Goal: Book appointment/travel/reservation

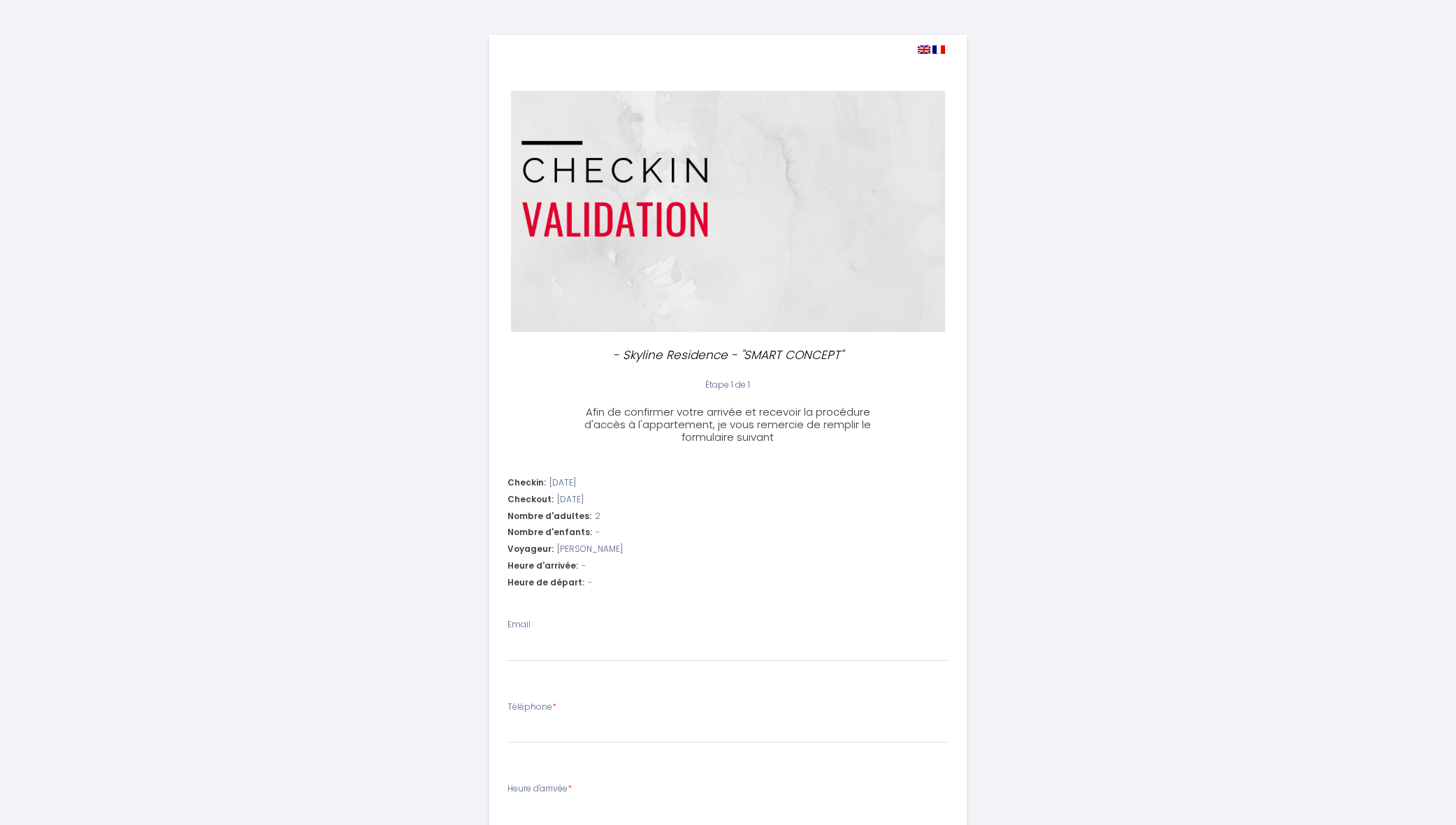
select select
click at [591, 652] on input "Email" at bounding box center [728, 650] width 441 height 25
type input "c"
select select
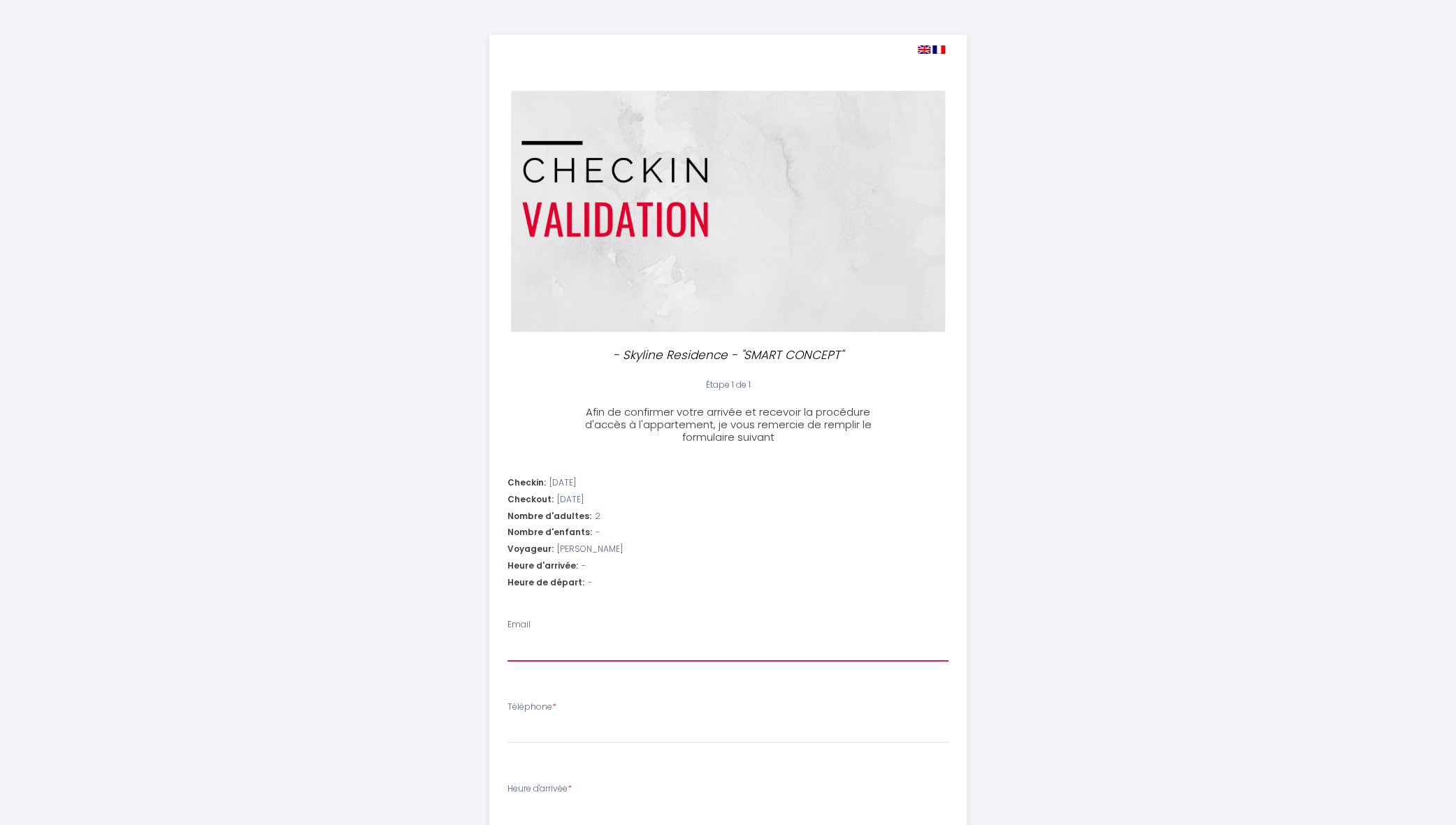
select select
type input "ch"
select select
type input "chr"
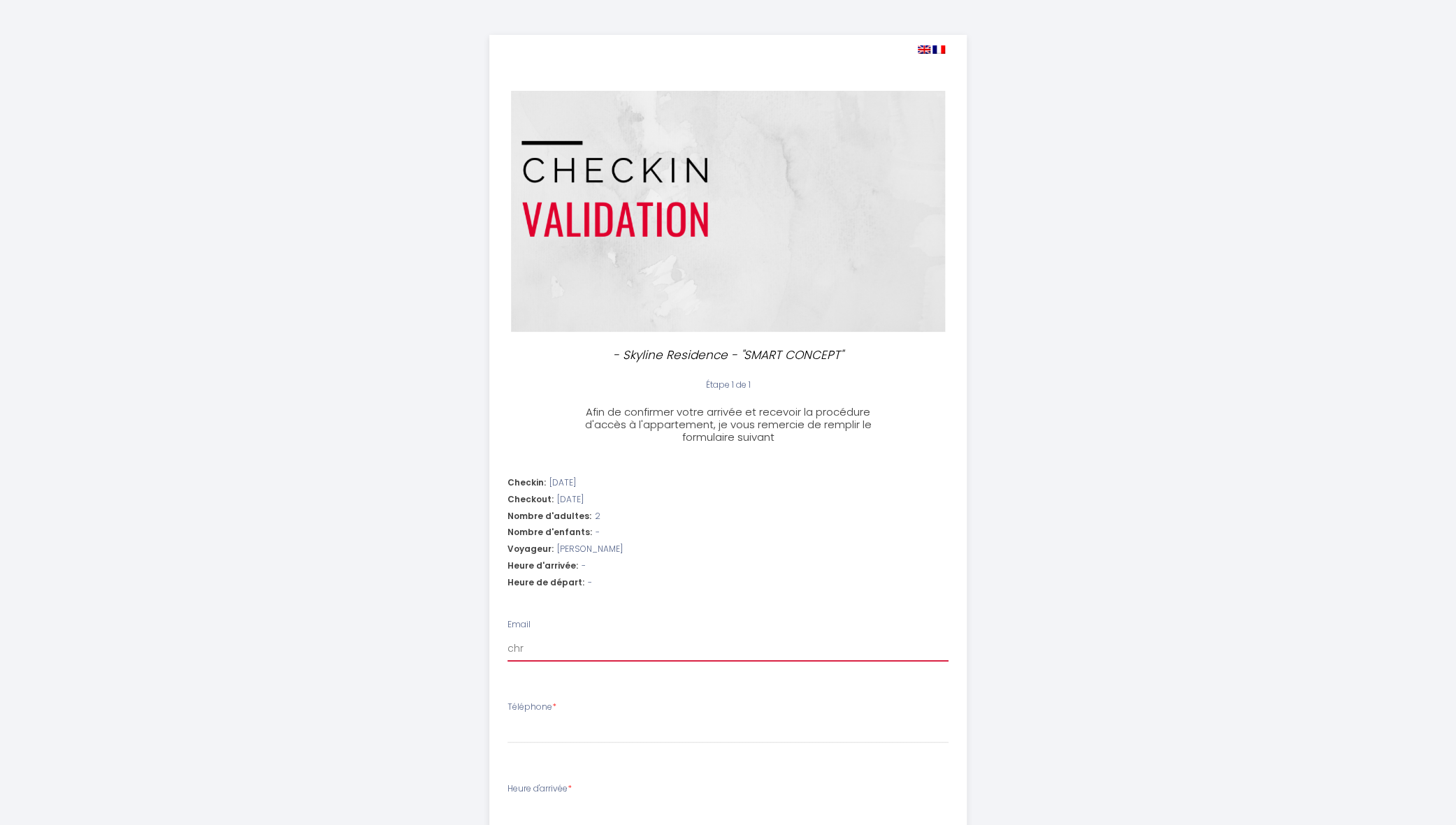
select select
type input "chri"
select select
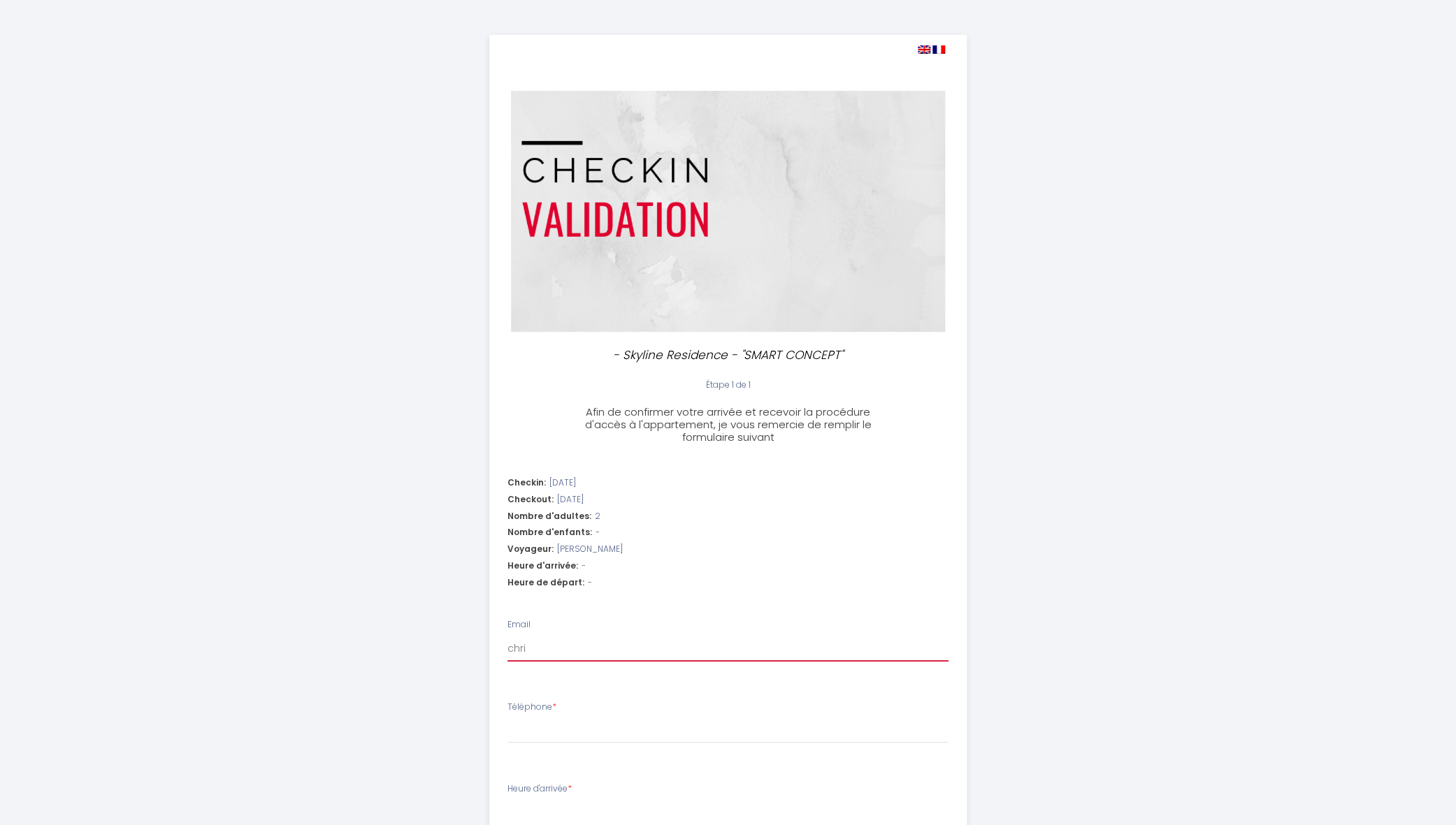
type input "[PERSON_NAME]"
select select
type input "[PERSON_NAME]"
select select
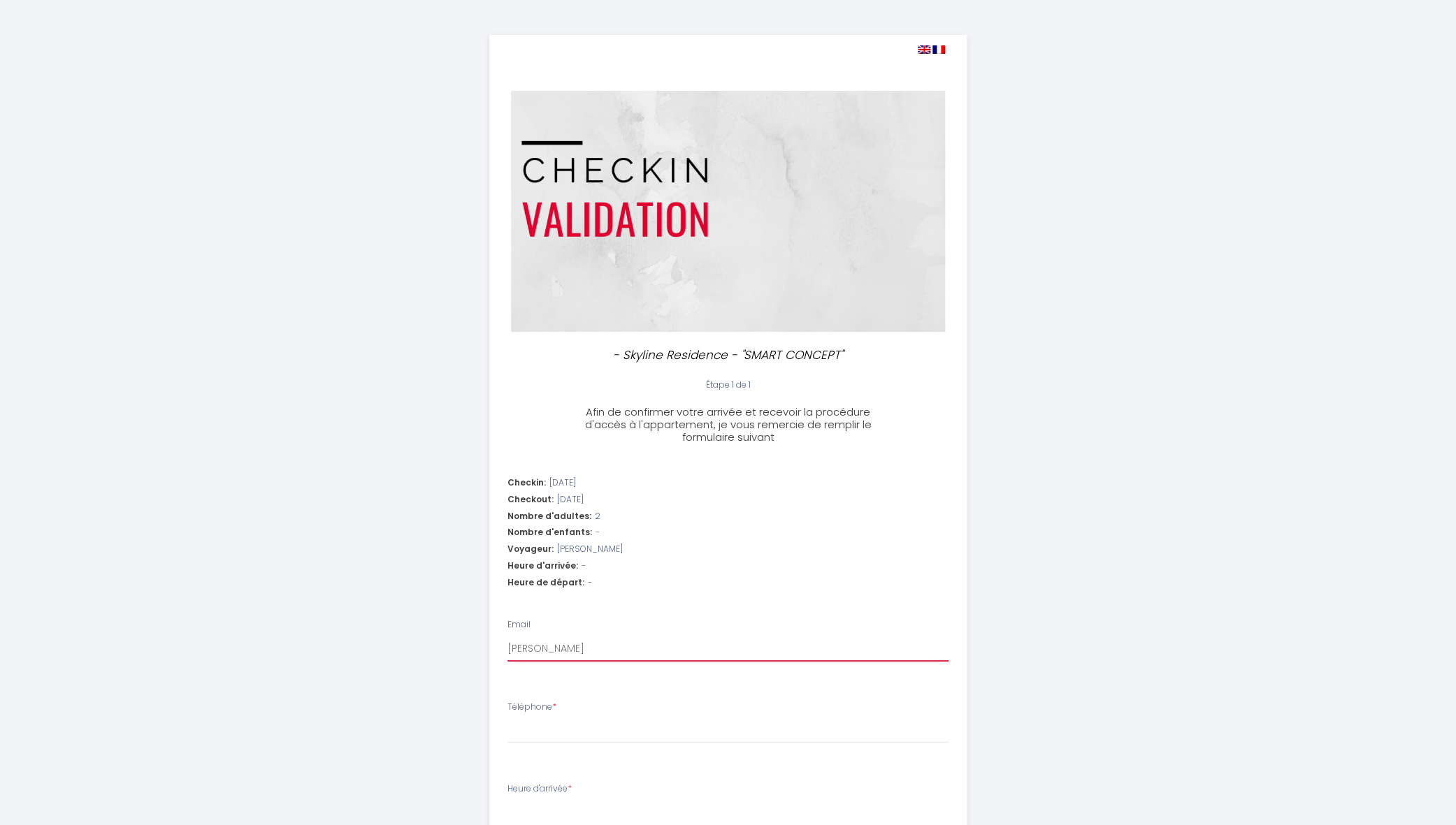
select select
type input "[PERSON_NAME]"
select select
type input "[DEMOGRAPHIC_DATA]"
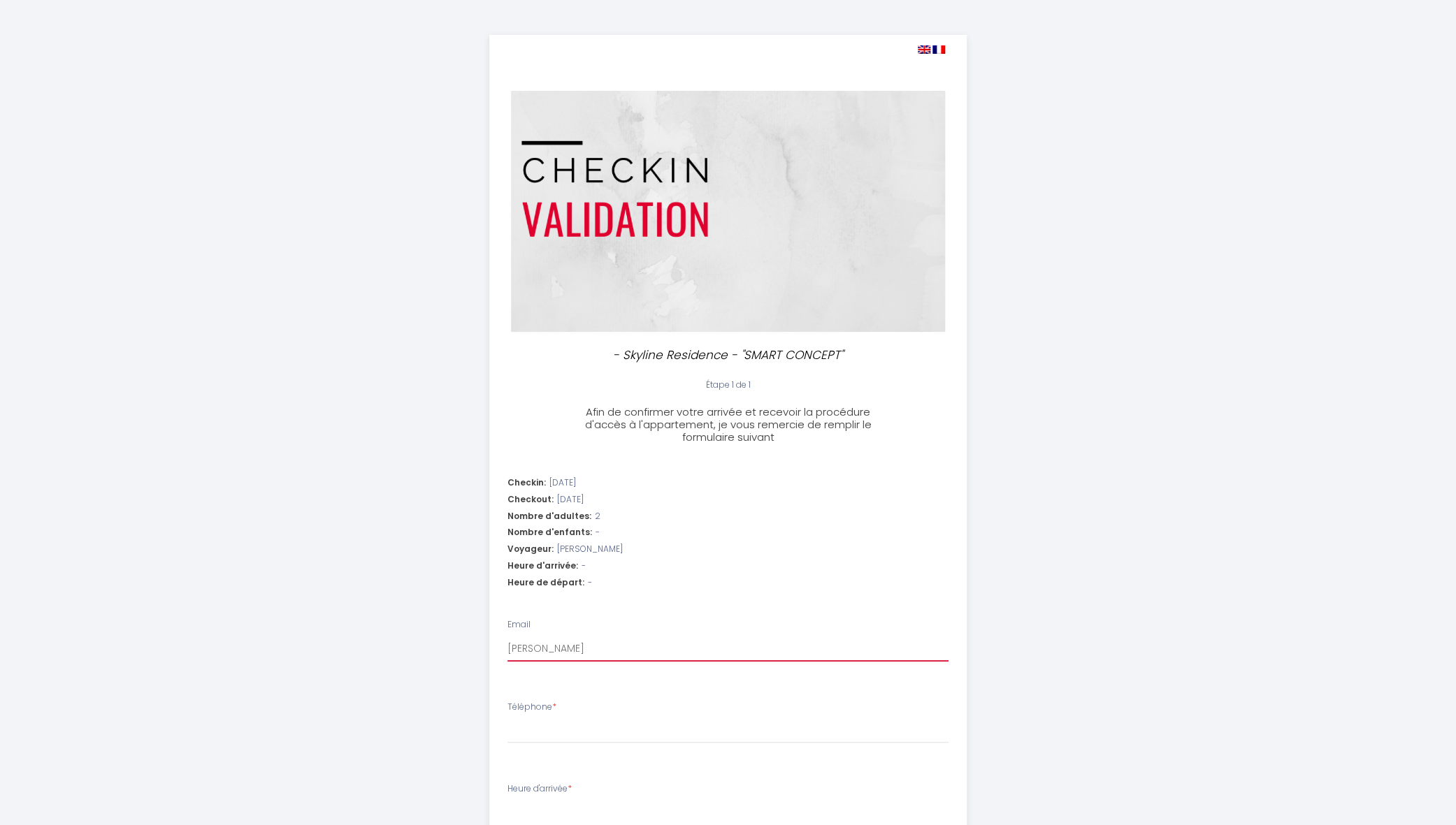
select select
type input "[DEMOGRAPHIC_DATA]"
select select
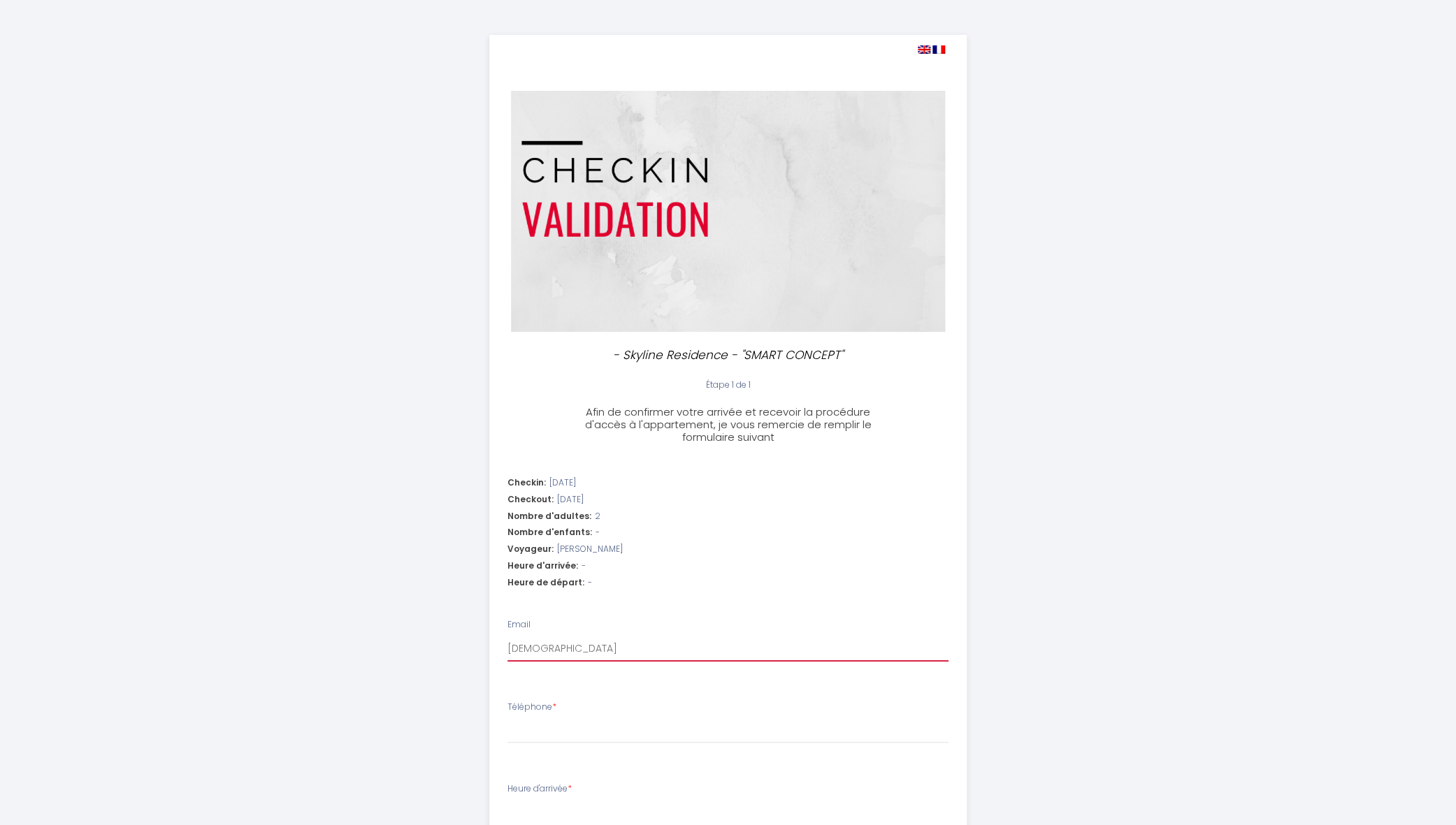
type input "[PERSON_NAME]"
select select
type input "[PERSON_NAME]"
select select
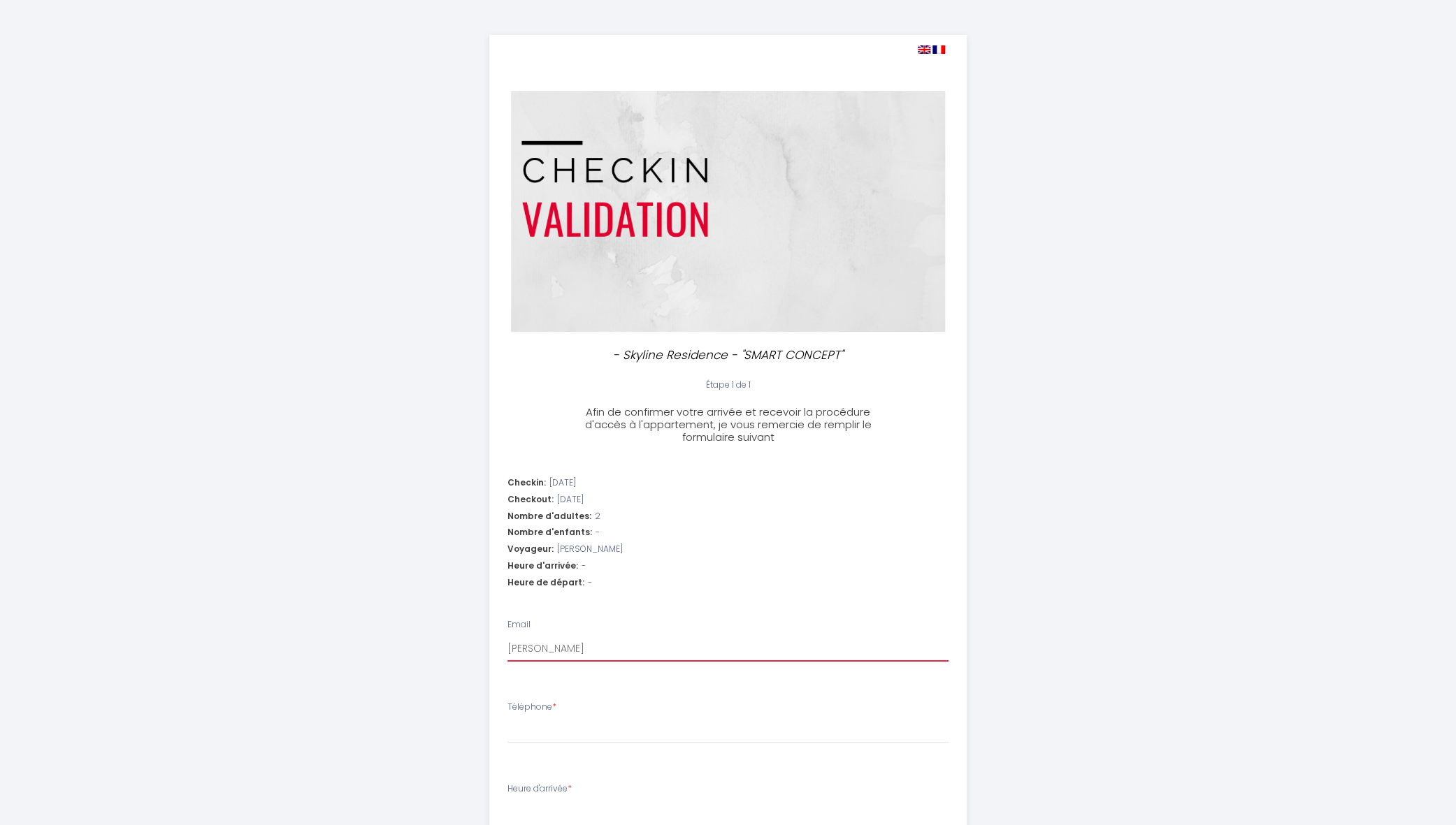
select select
type input "[PERSON_NAME]"
select select
type input "[PERSON_NAME]."
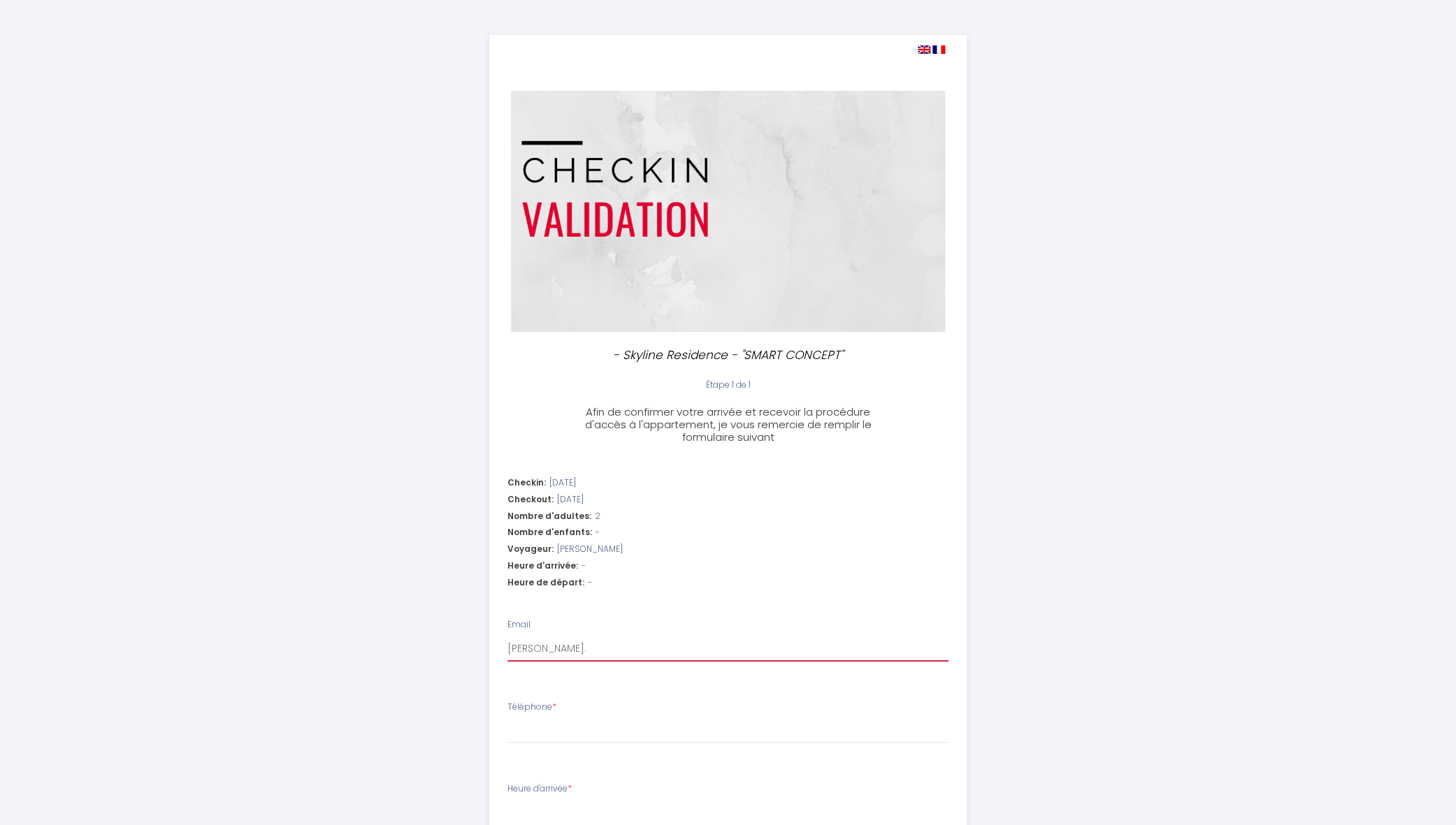
select select
type input "[PERSON_NAME].f"
select select
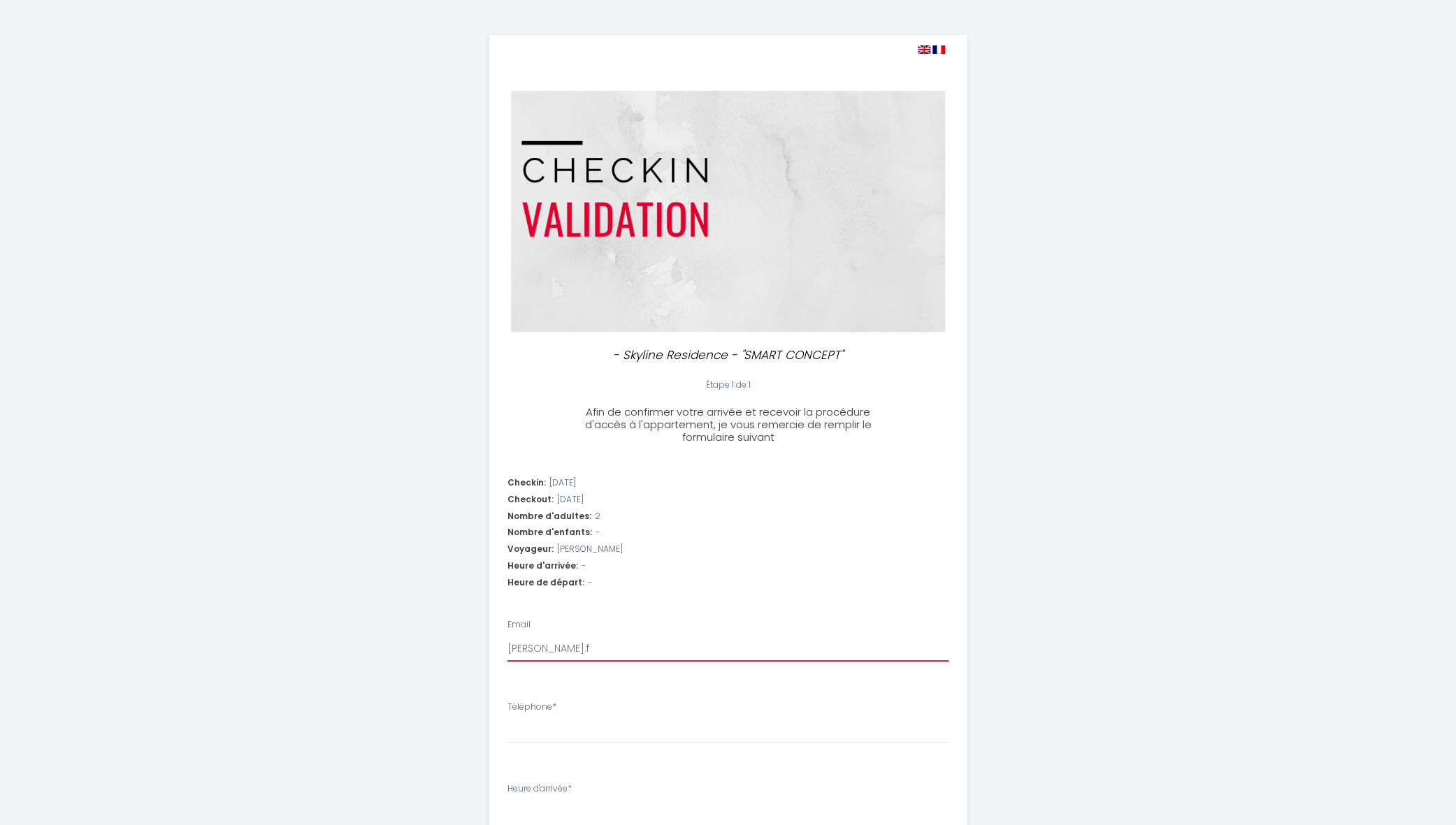
type input "[PERSON_NAME].fl"
select select
type input "[PERSON_NAME].fla"
select select
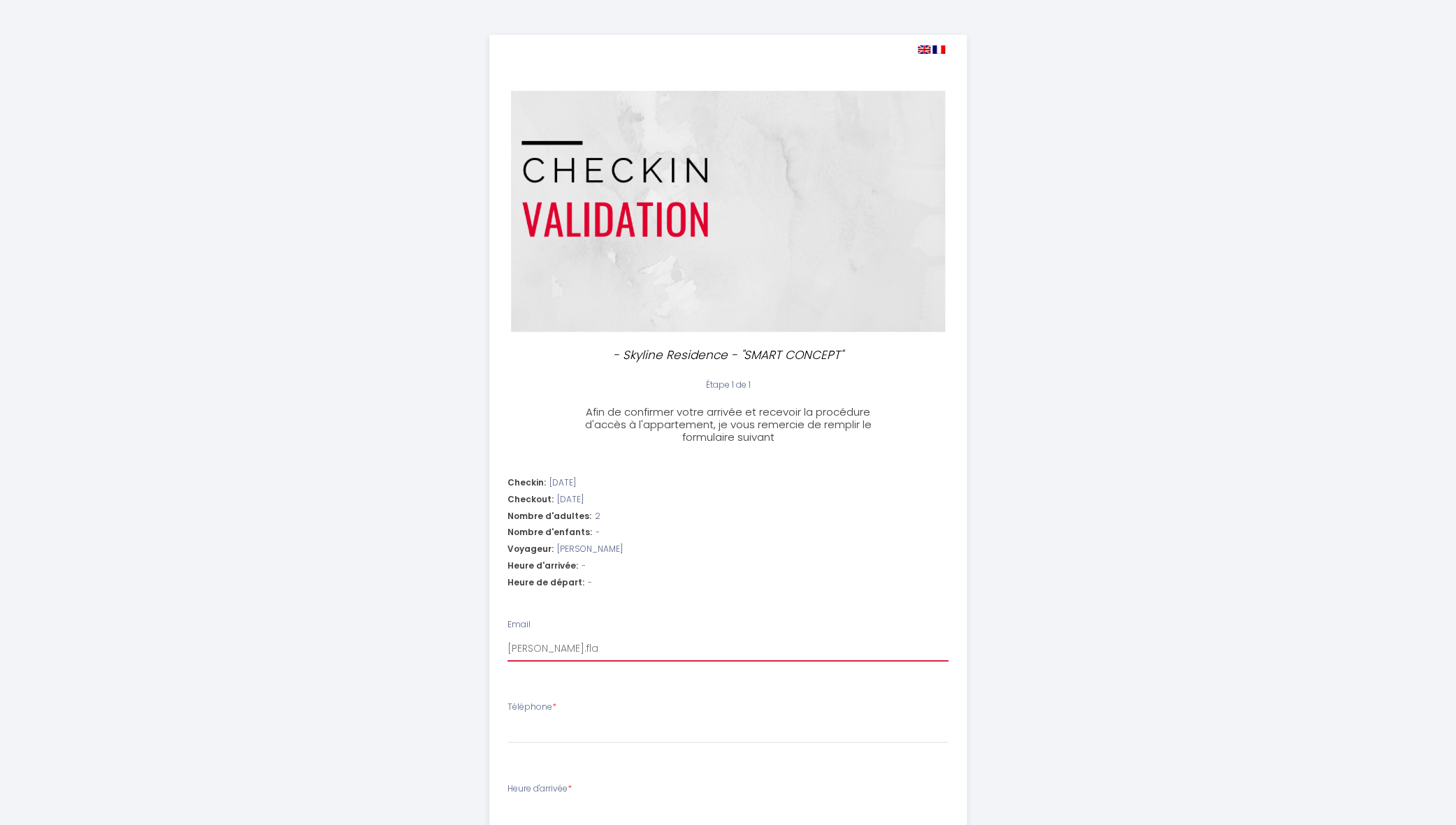
select select
type input "[PERSON_NAME].flab"
select select
type input "[PERSON_NAME].flabo"
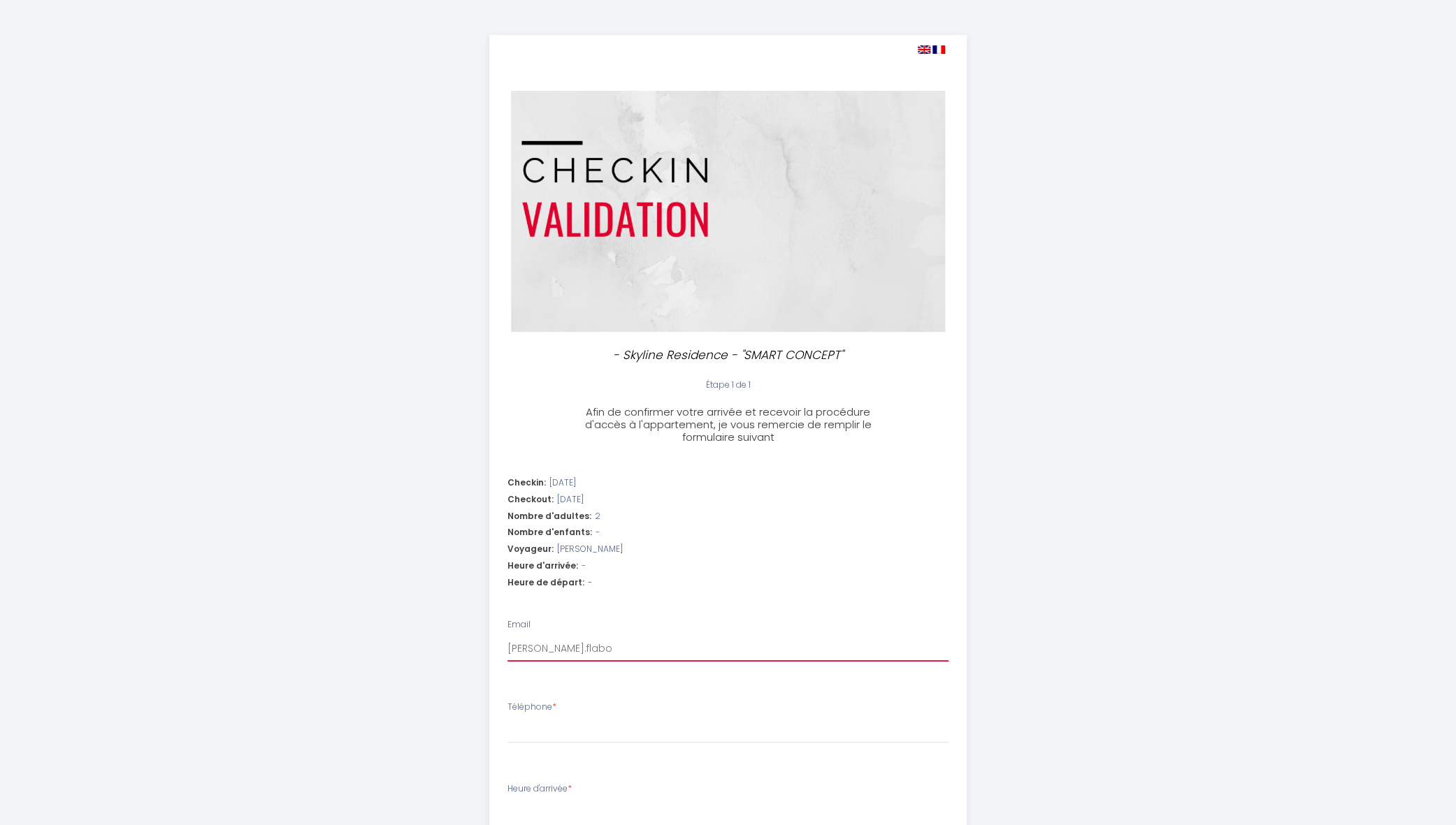
select select
type input "[PERSON_NAME].flabot"
select select
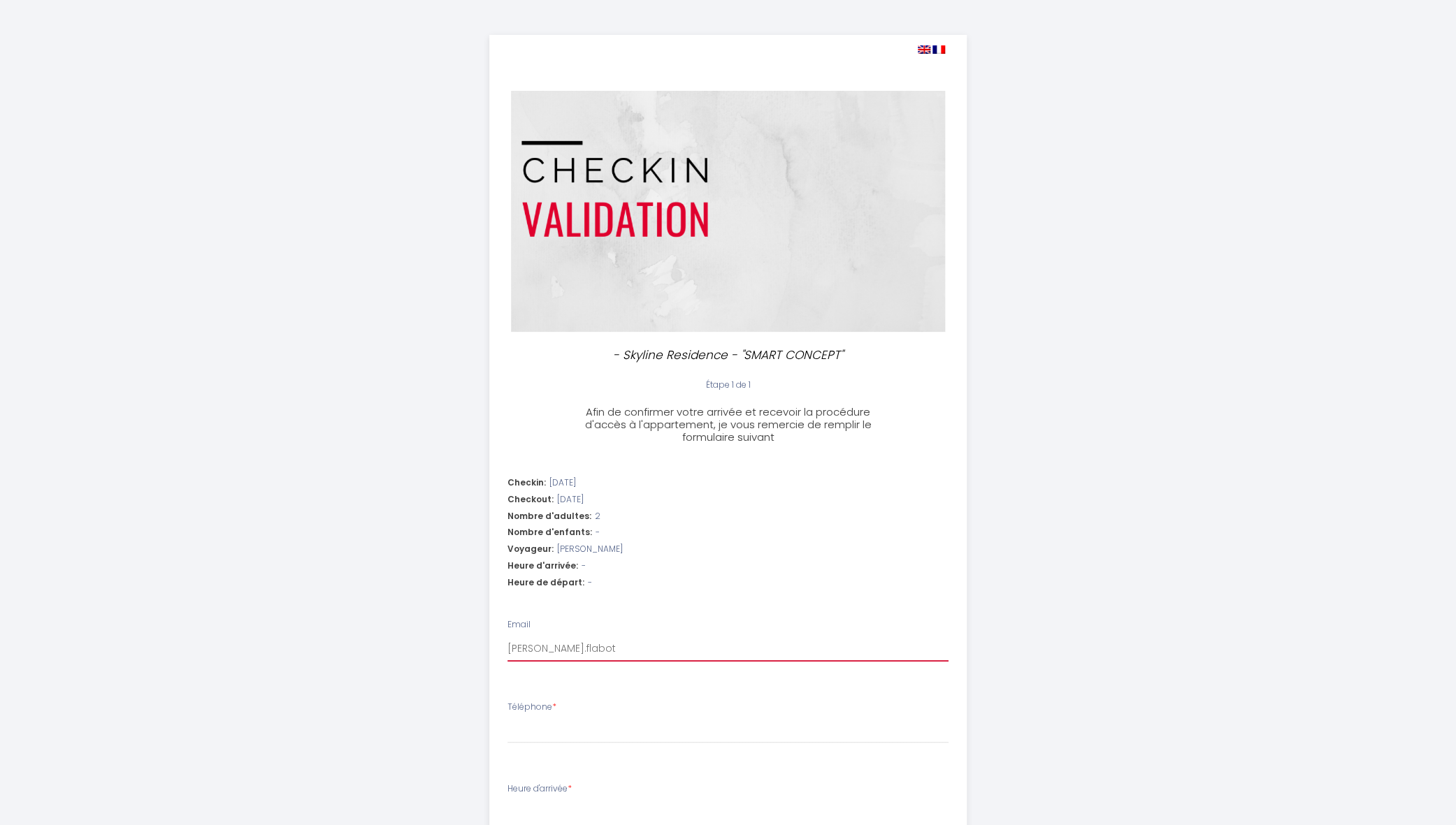
type input "[PERSON_NAME].flabot@"
select select
type input "[PERSON_NAME]"
select select
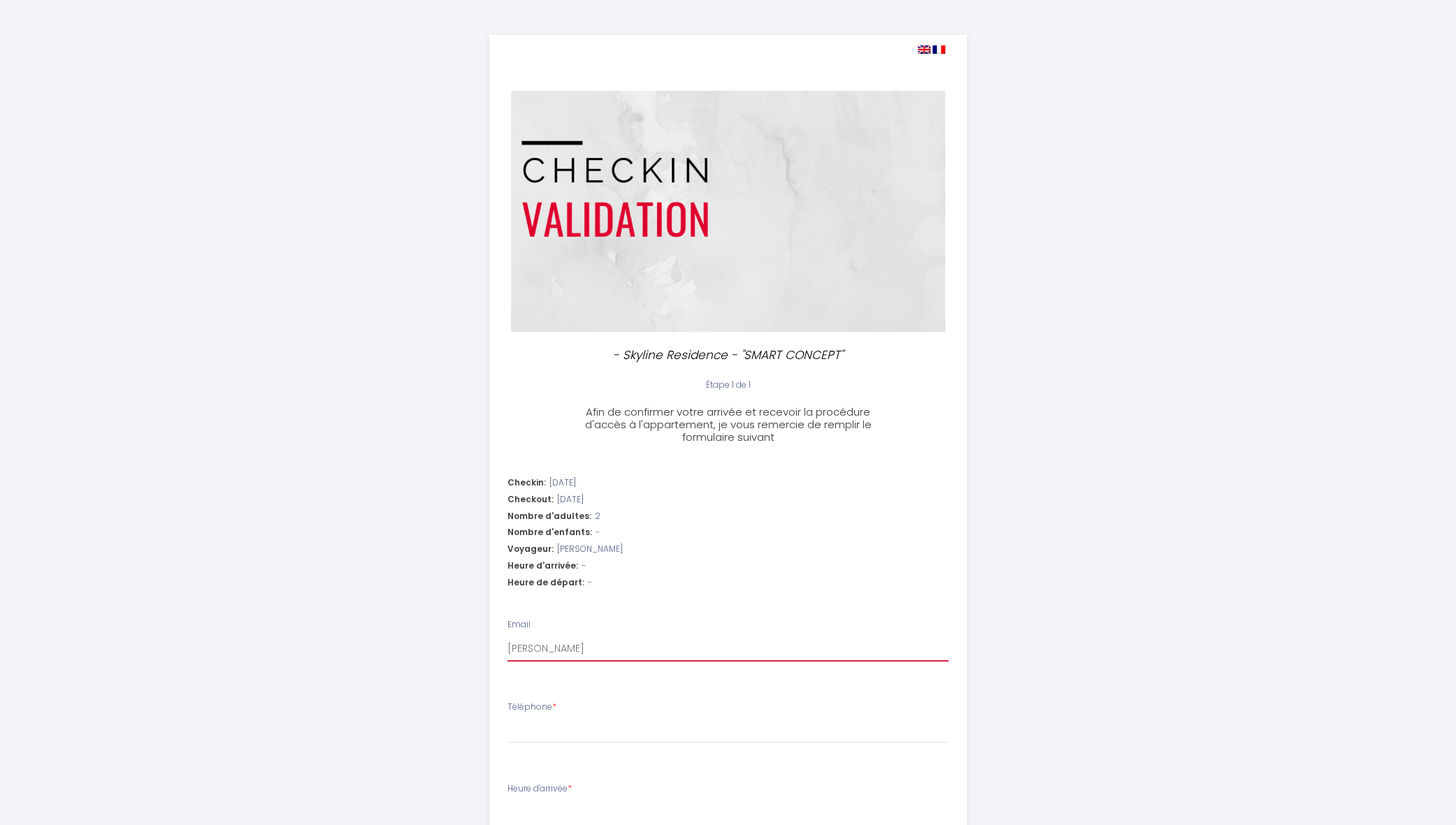
select select
type input "[PERSON_NAME]"
select select
type input "[PERSON_NAME]"
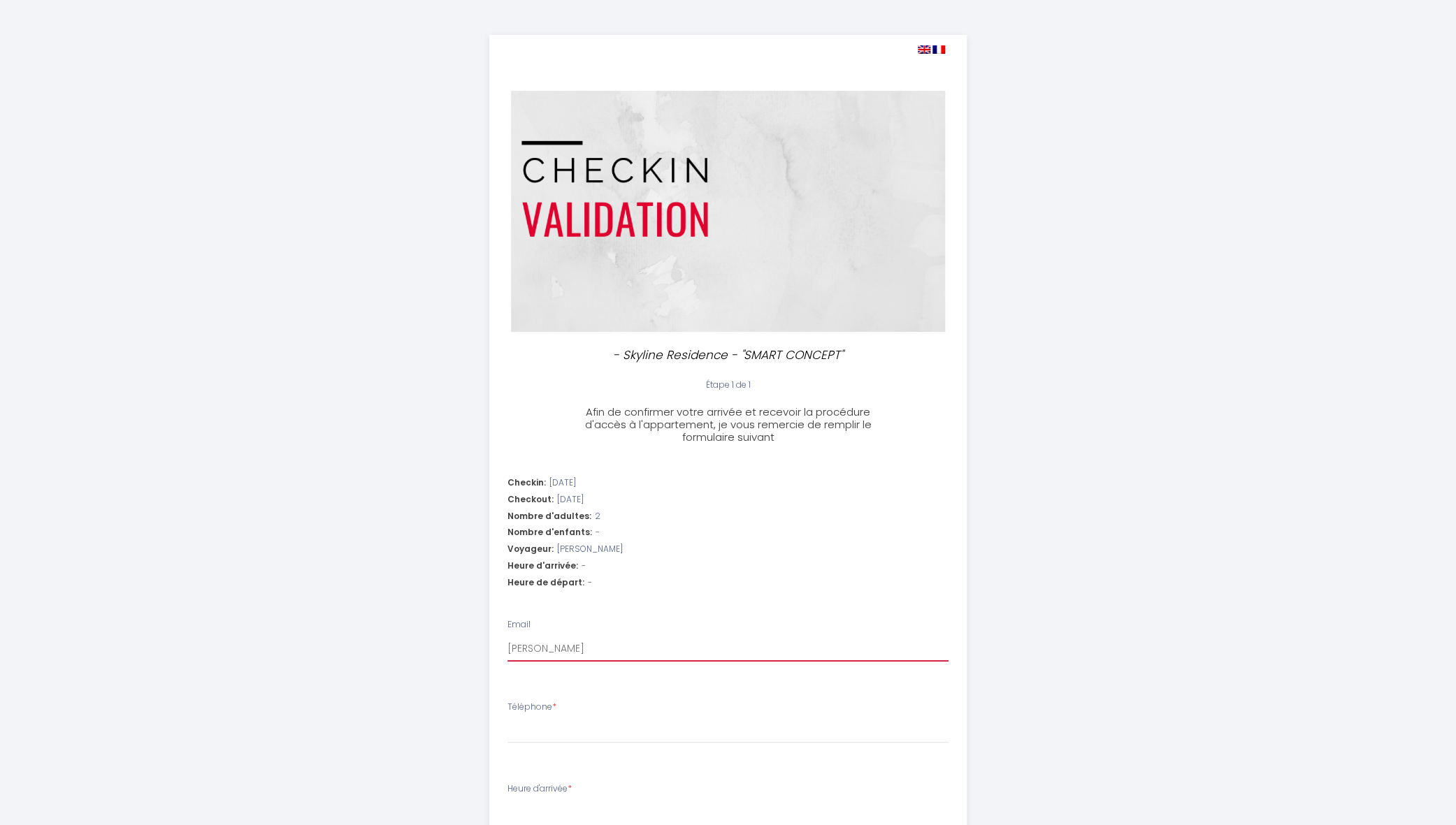
select select
type input "[PERSON_NAME]"
select select
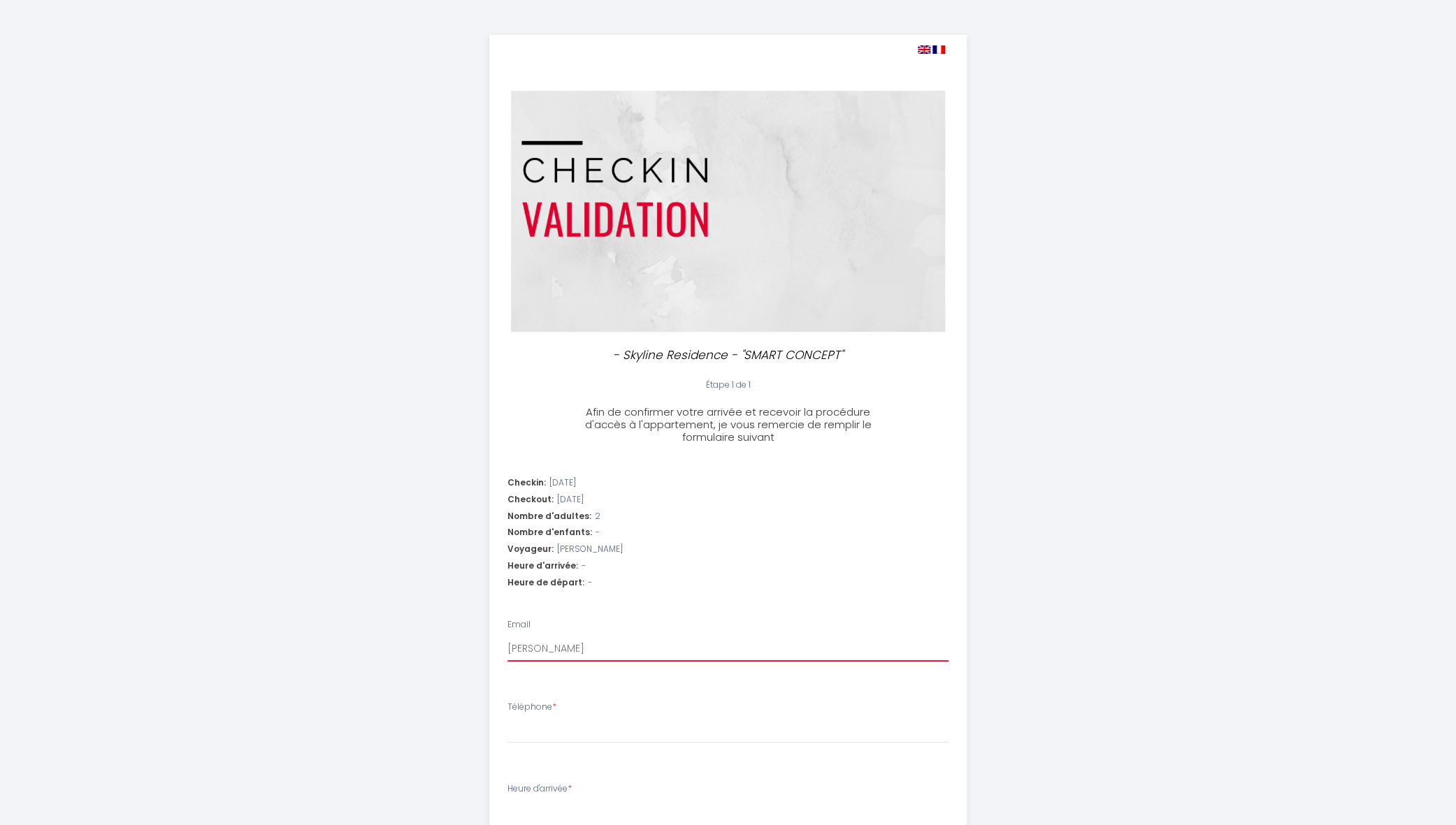
type input "[PERSON_NAME]"
select select
type input "[PERSON_NAME]"
select select
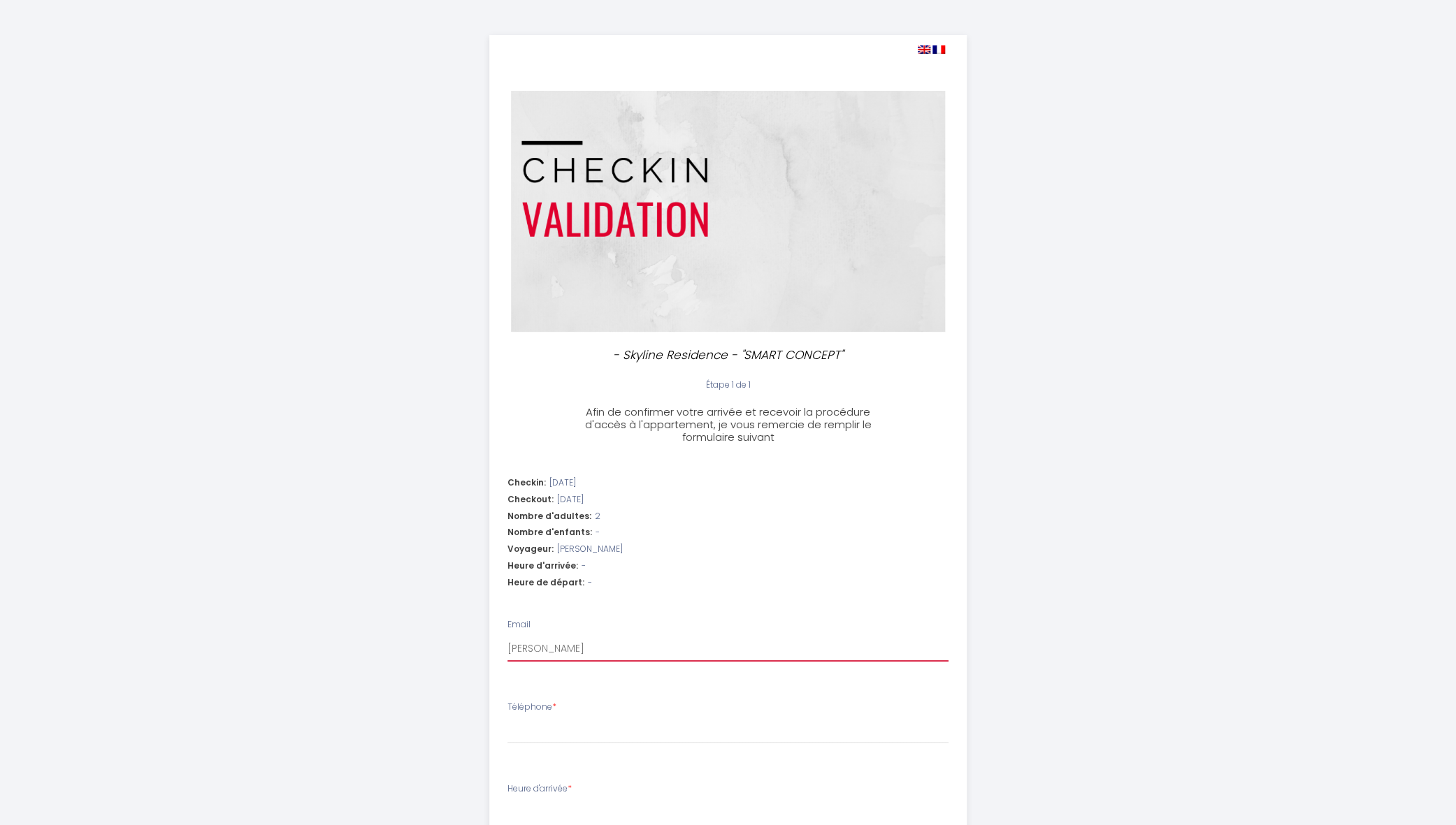
select select
type input "[PERSON_NAME]"
select select
type input "[PERSON_NAME]."
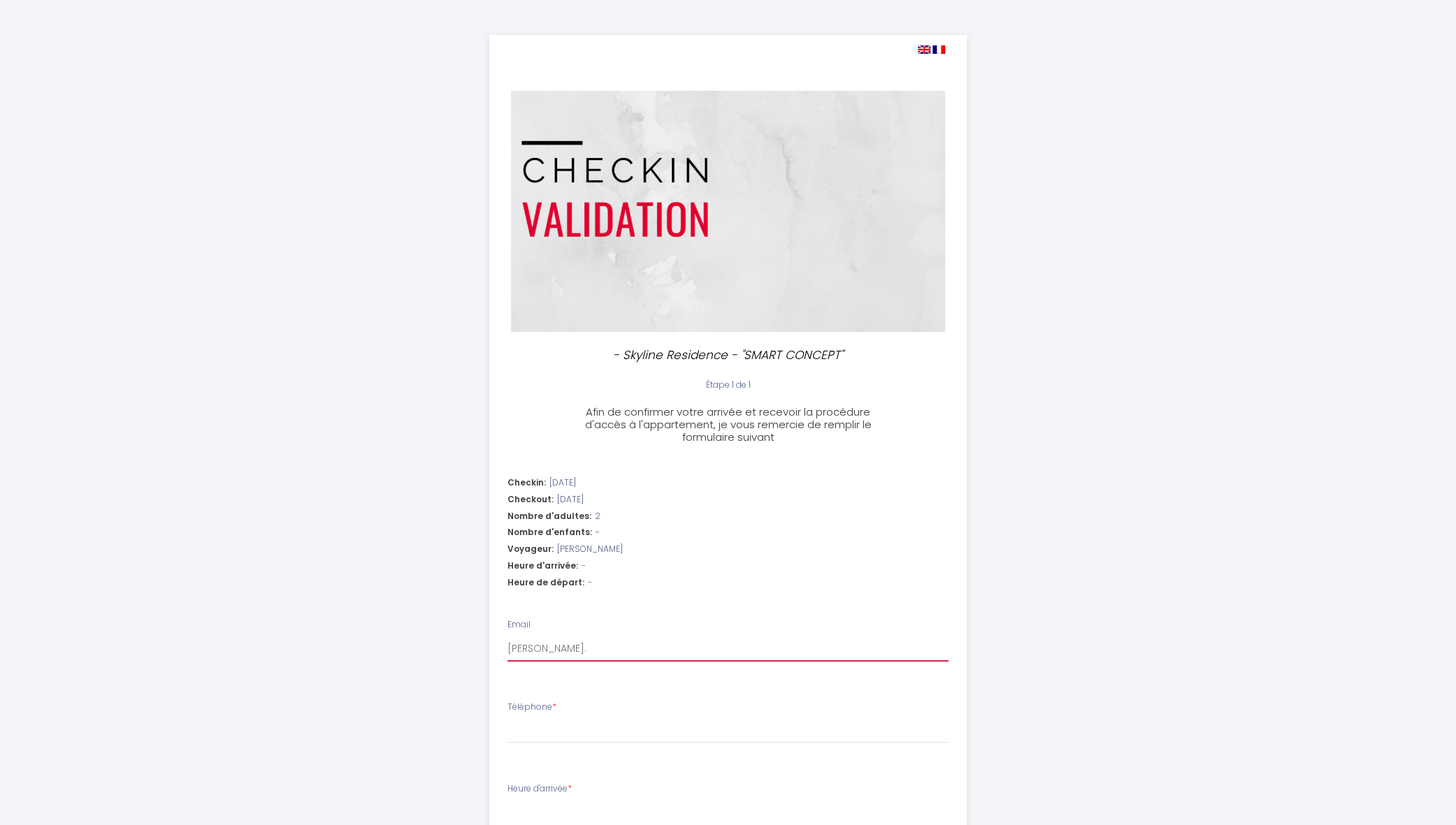
select select
type input "[PERSON_NAME]"
select select
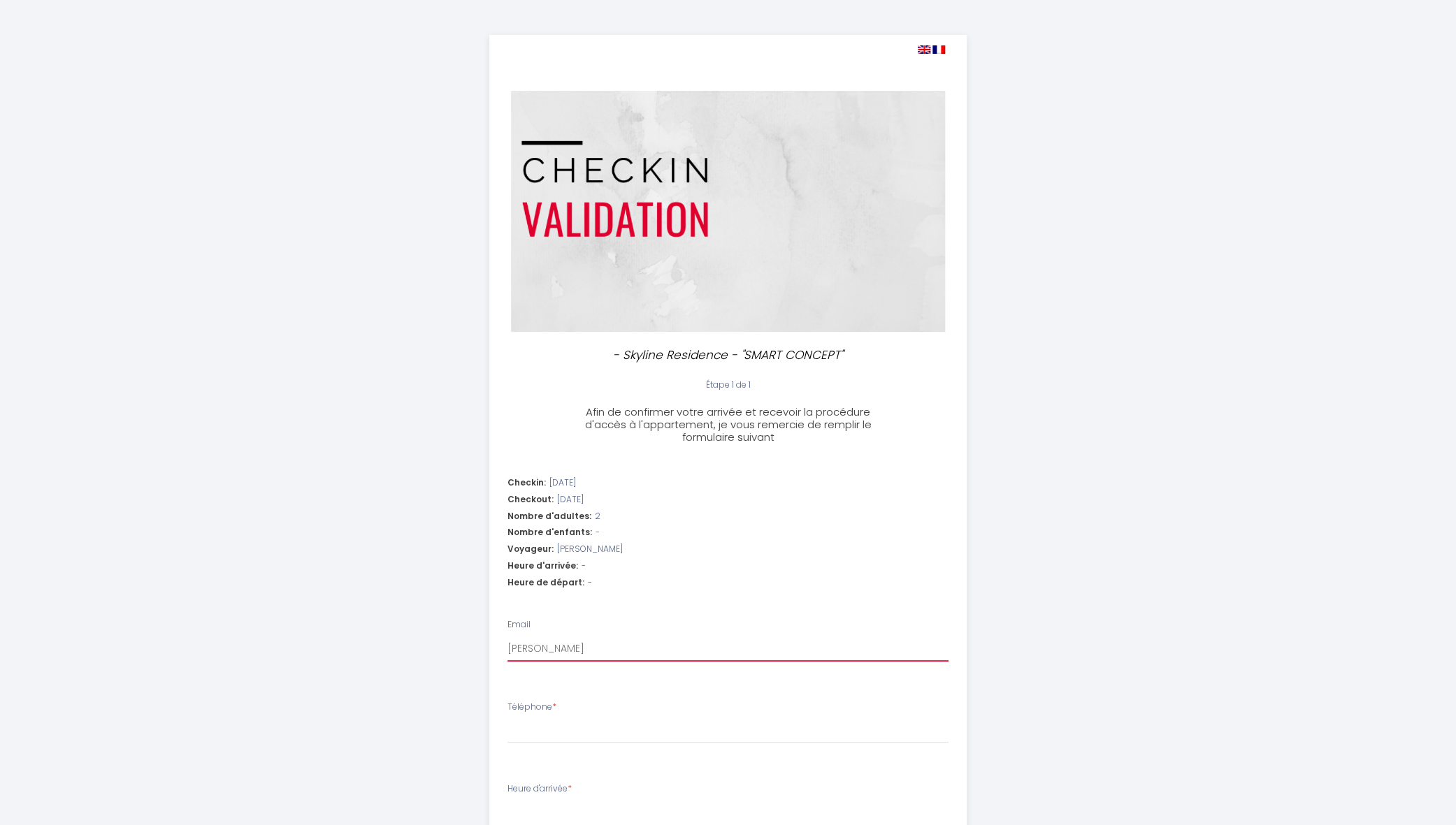
type input "[PERSON_NAME][EMAIL_ADDRESS][DOMAIN_NAME]"
select select
type input "[PERSON_NAME][EMAIL_ADDRESS][DOMAIN_NAME]"
click at [558, 733] on input "Téléphone *" at bounding box center [728, 731] width 441 height 25
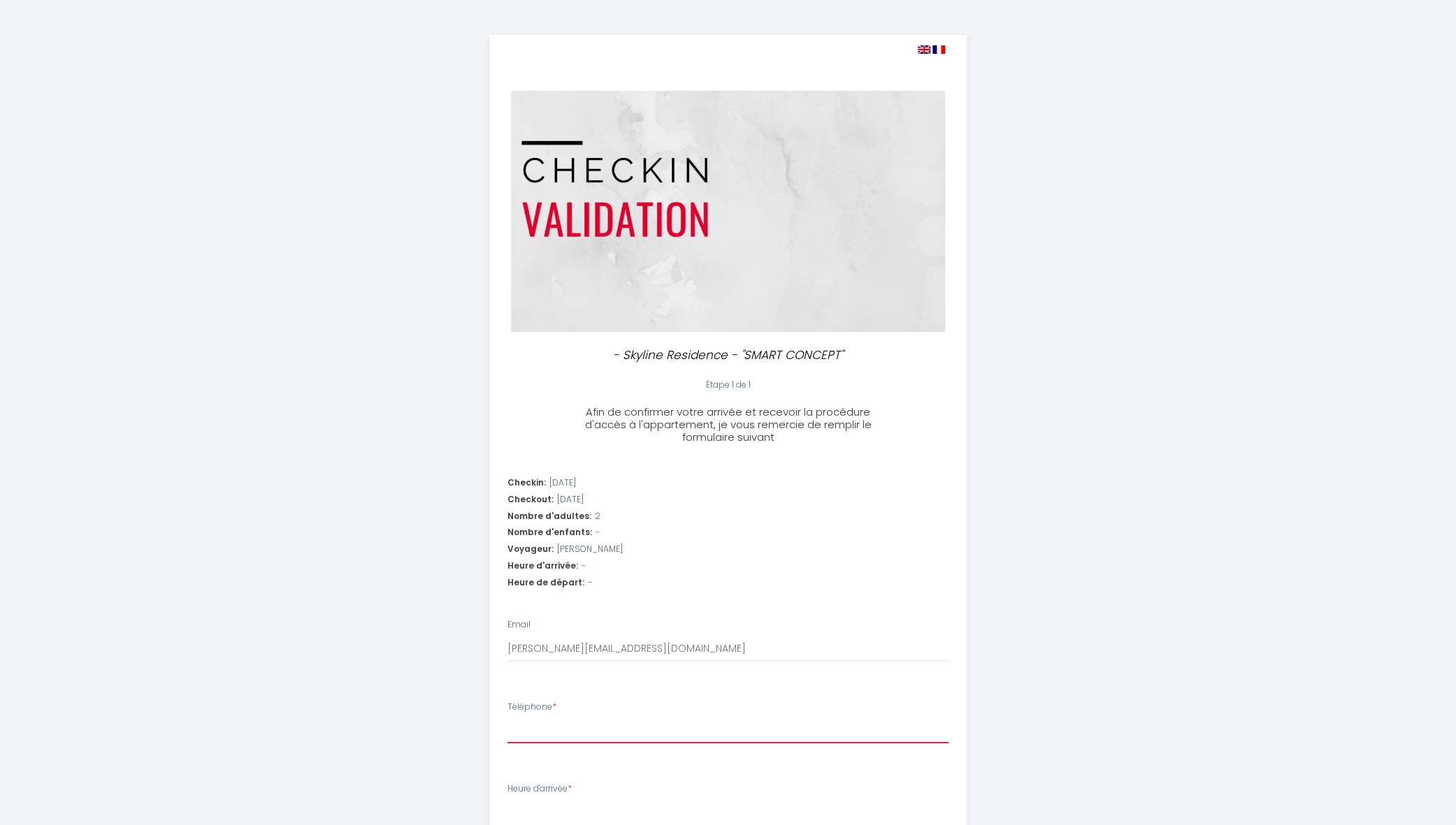
type input "0"
select select
type input "06"
select select
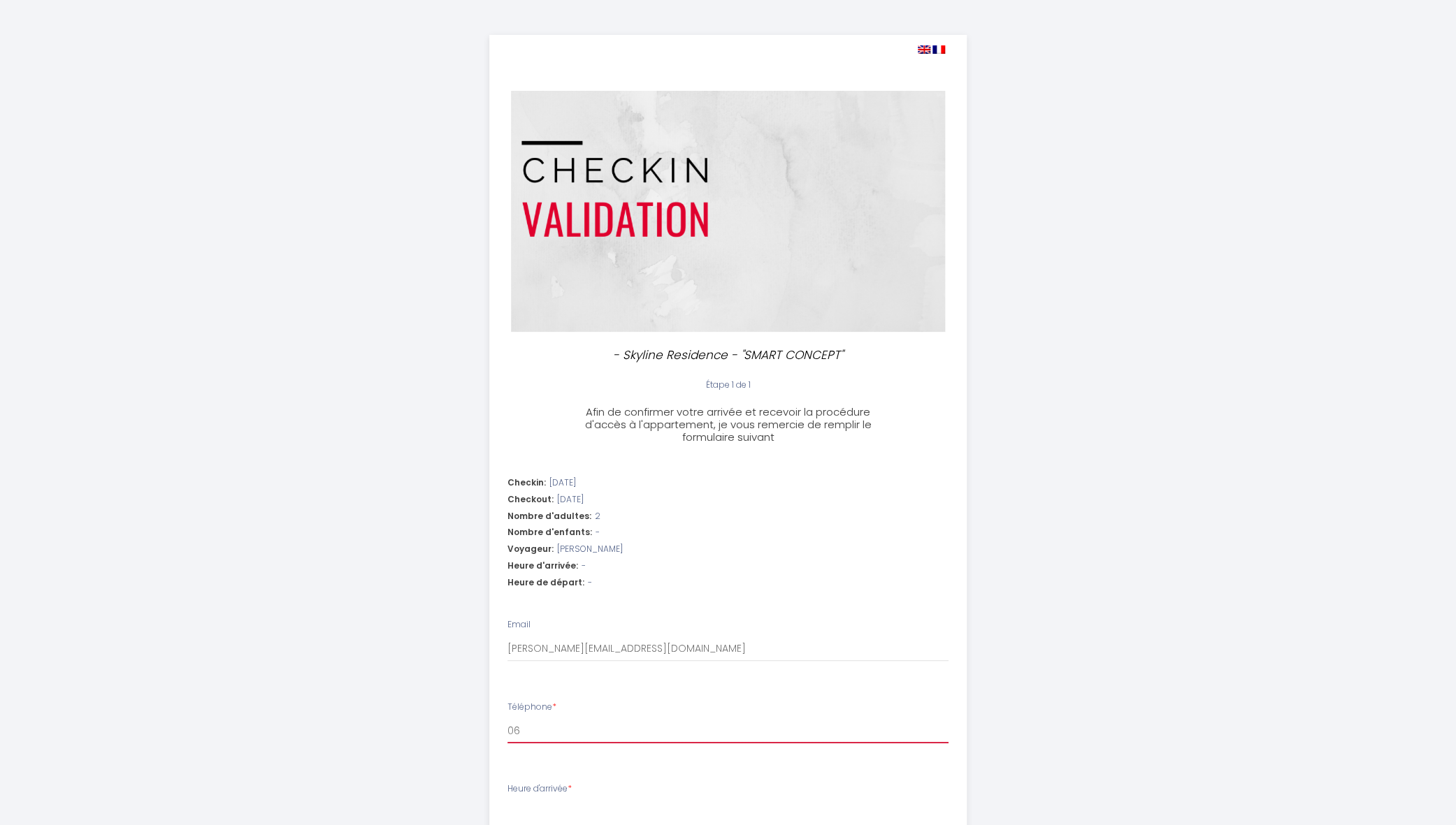
select select
type input "067"
select select
type input "0675"
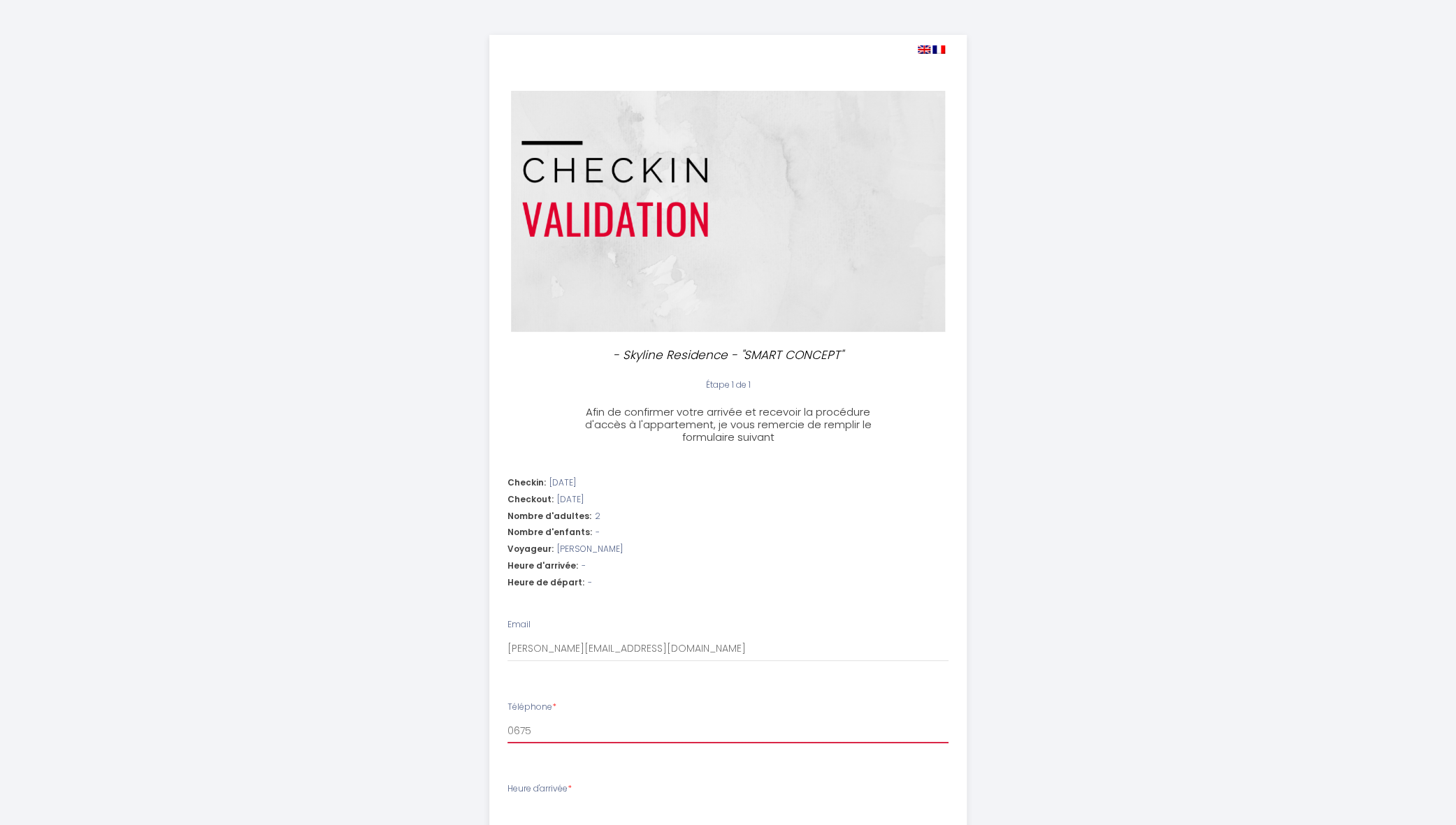
select select
type input "06759"
select select
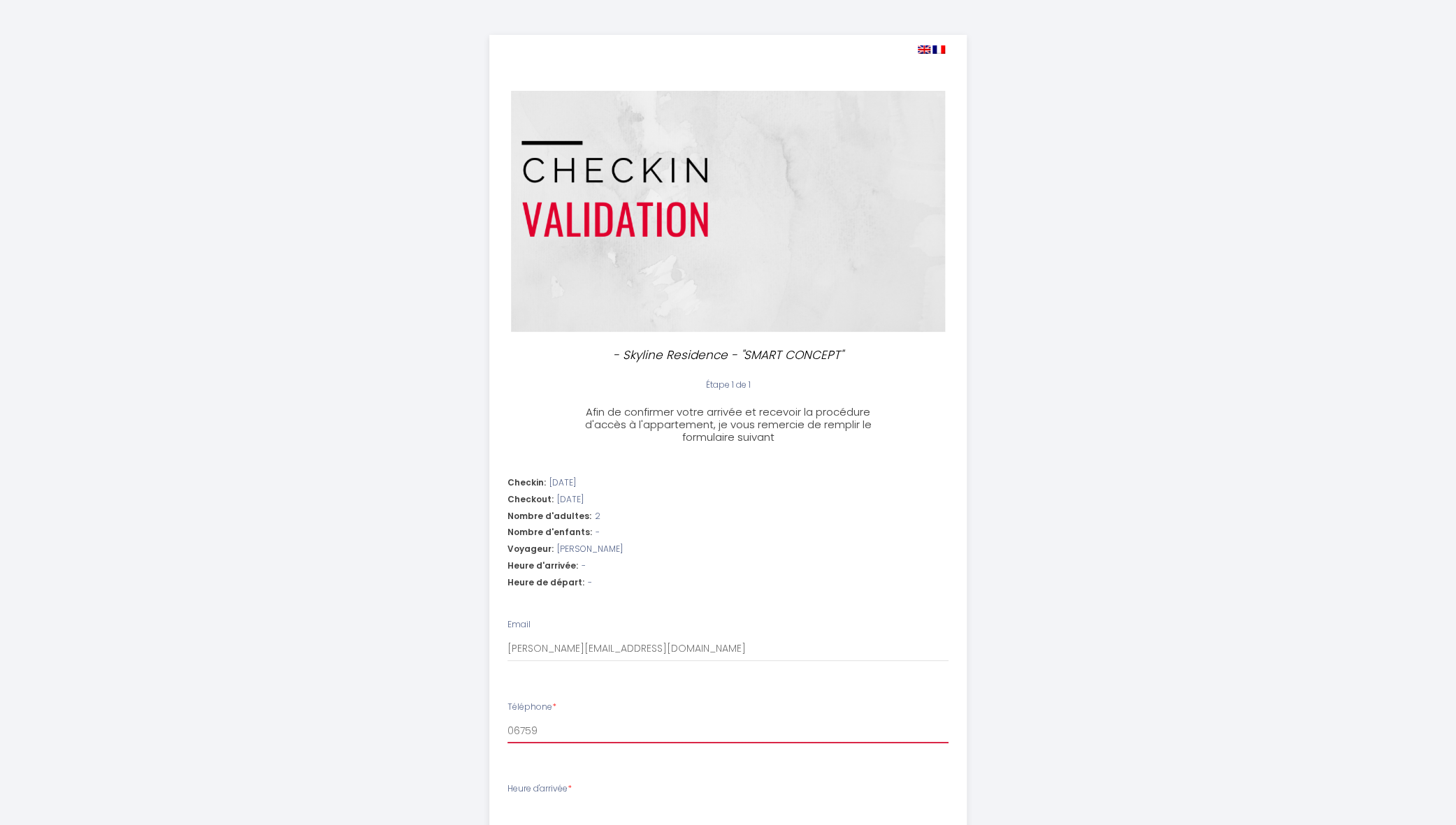
type input "067595"
select select
type input "0675957"
select select
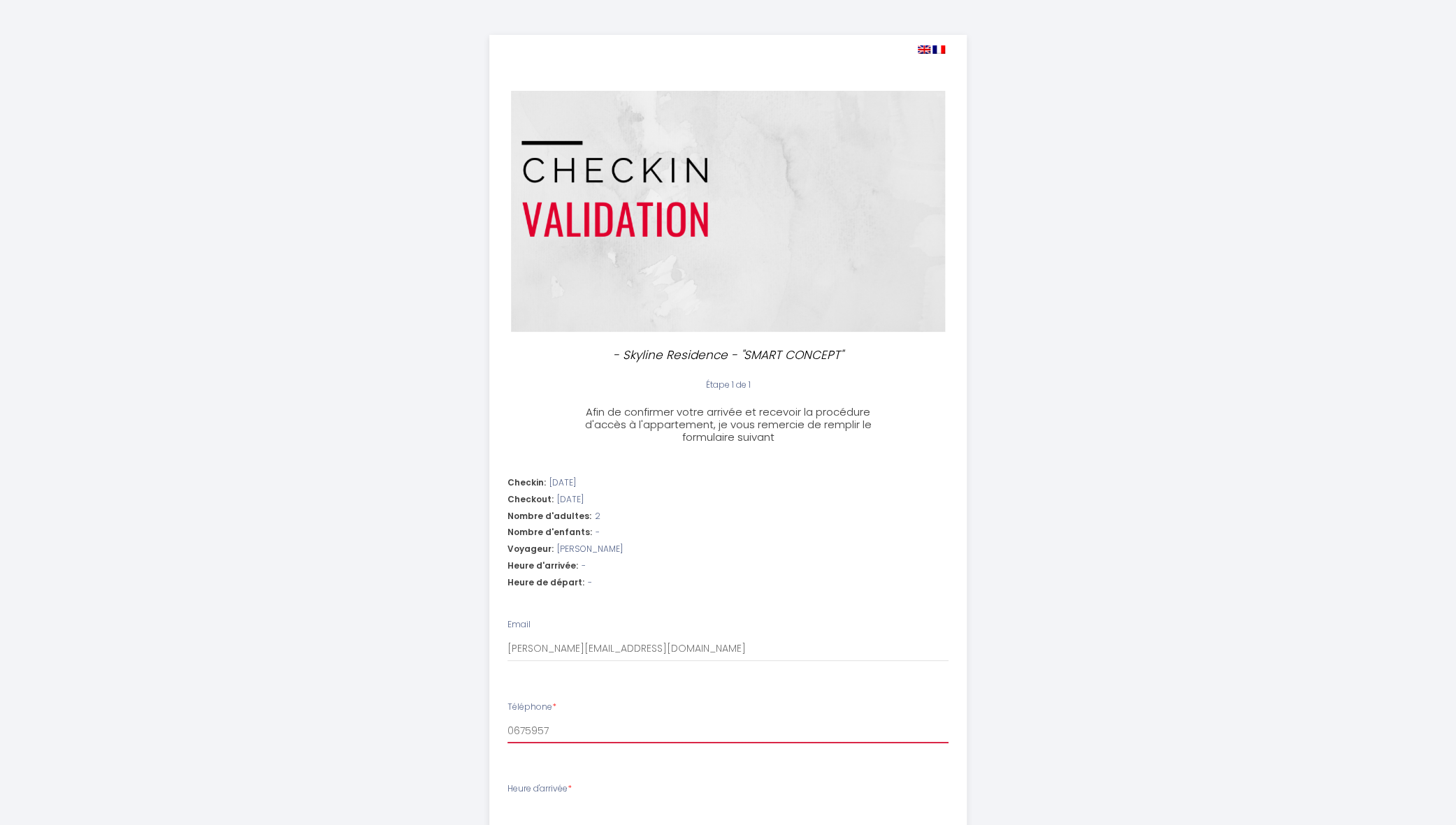
select select
type input "06759579"
select select
type input "067595799"
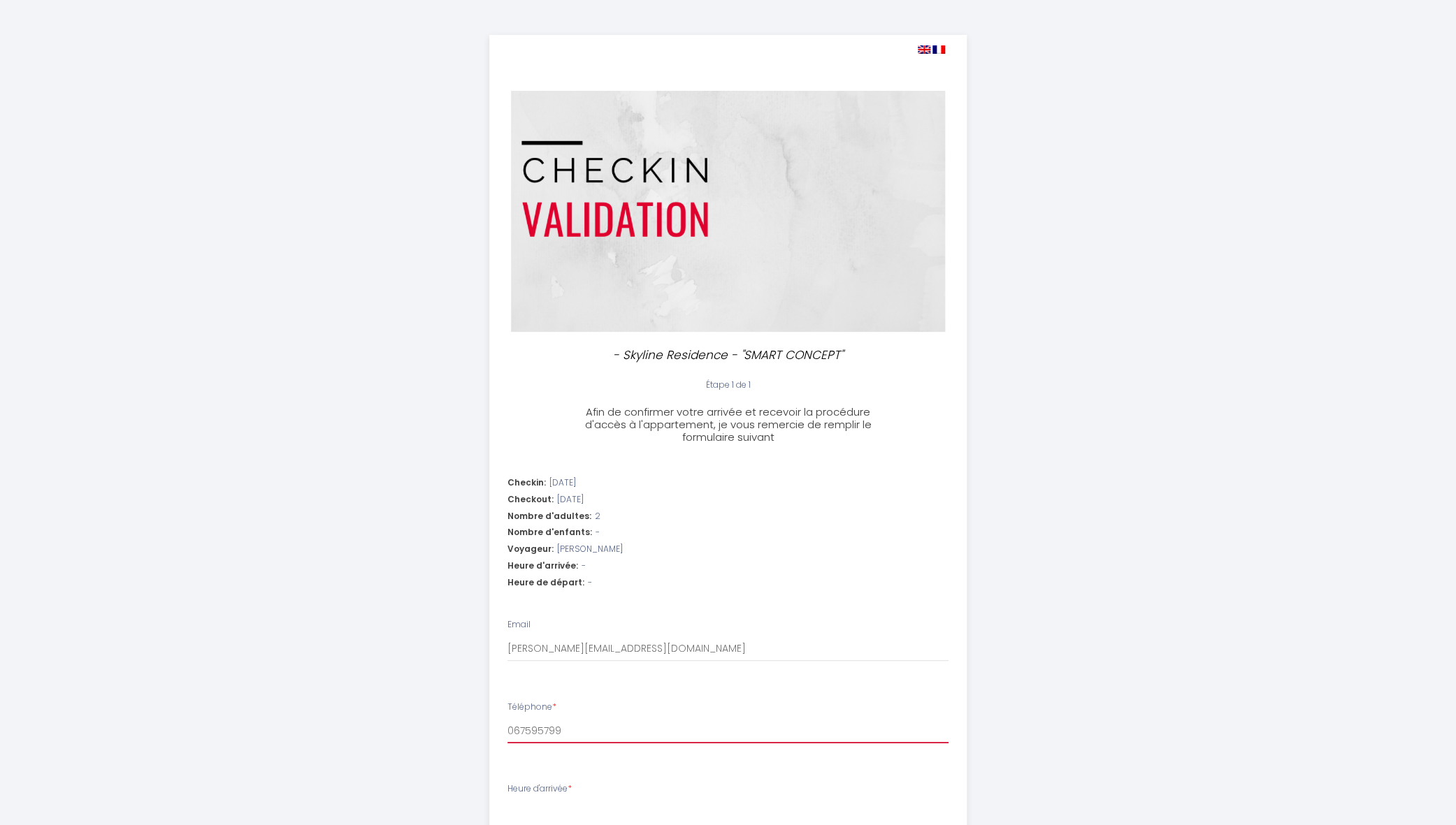
select select
type input "0675957995"
select select
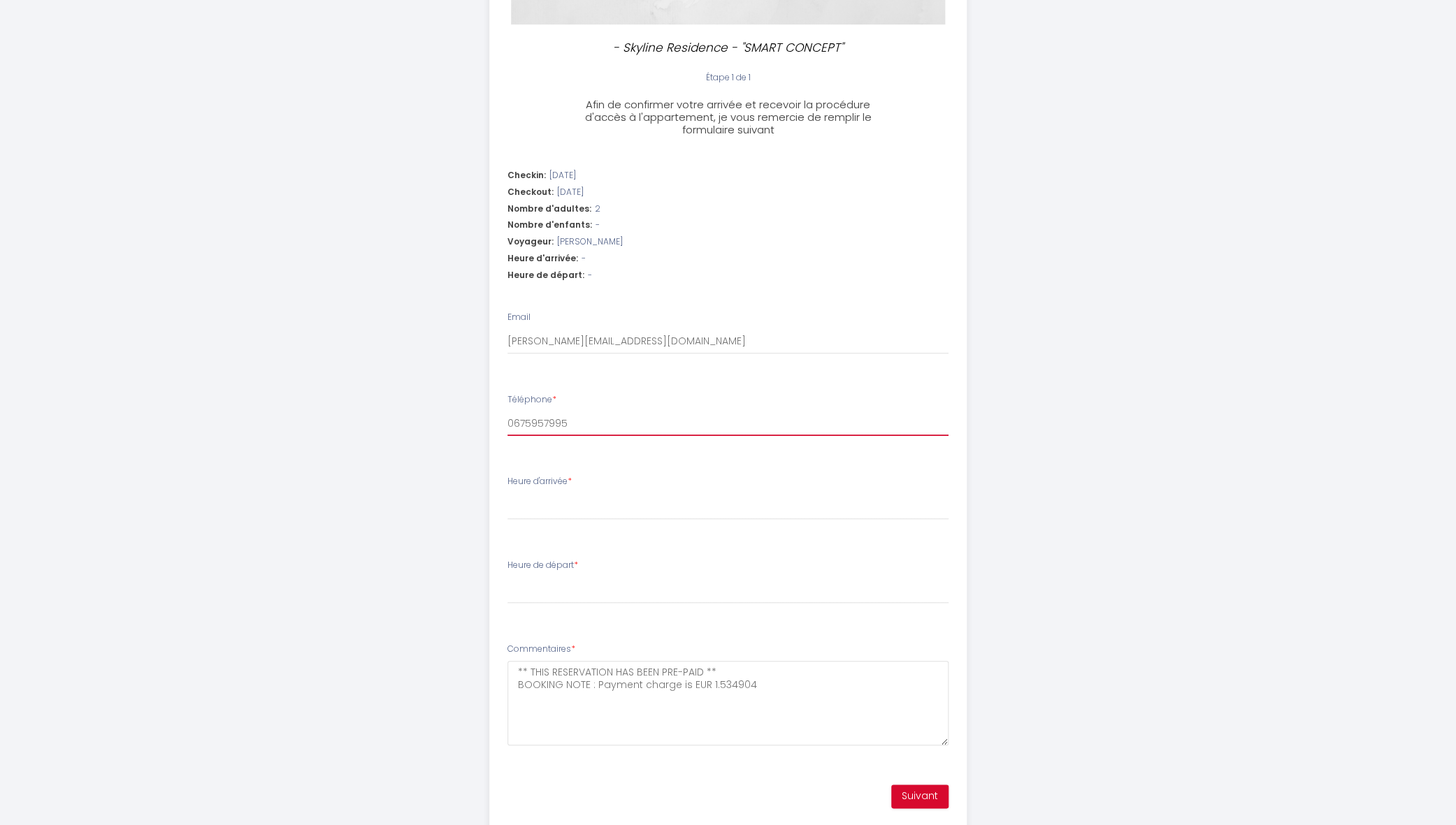
scroll to position [309, 0]
type input "0675957995"
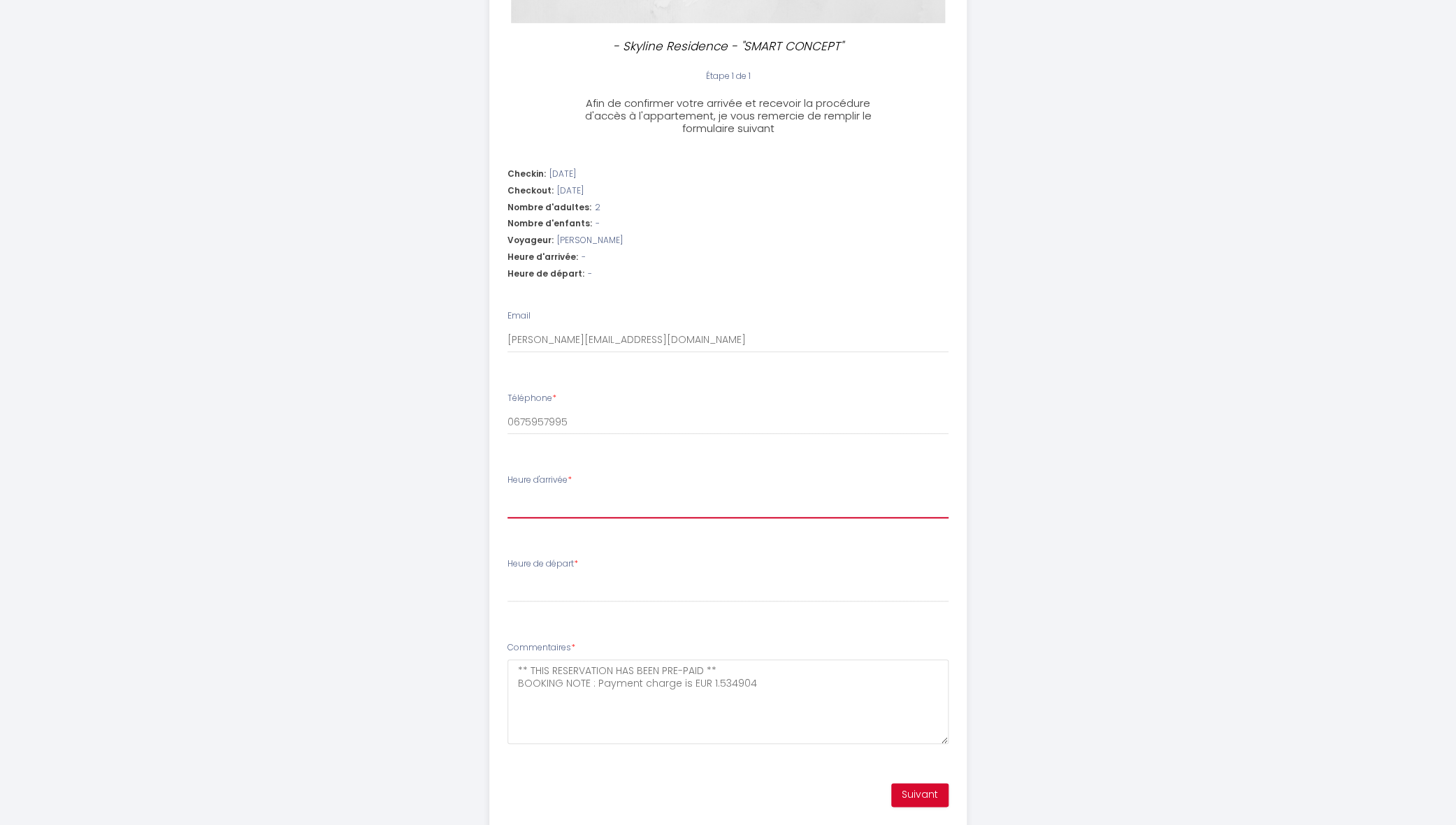
click at [507, 492] on select "17:00 17:30 18:00 18:30 19:00 19:30 20:00 20:30 21:00 21:30 22:00 22:30 23:00 2…" at bounding box center [728, 505] width 441 height 26
select select "21:00"
click option "21:00" at bounding box center [0, 0] width 0 height 0
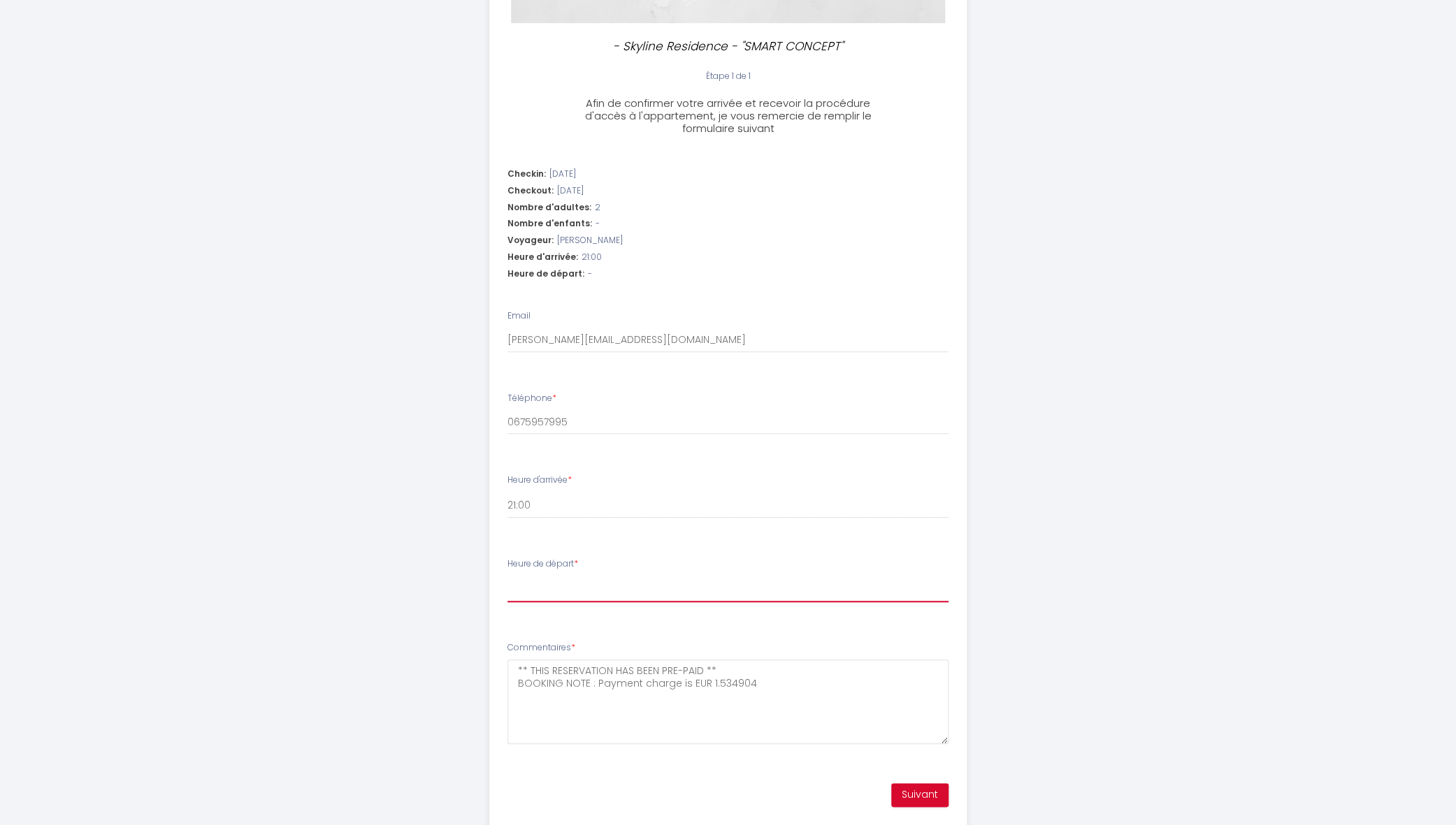
click at [507, 576] on select "00:00 00:30 01:00 01:30 02:00 02:30 03:00 03:30 04:00 04:30 05:00 05:30 06:00 0…" at bounding box center [728, 588] width 441 height 26
select select "10:30"
click option "10:30" at bounding box center [0, 0] width 0 height 0
click at [507, 576] on select "00:00 00:30 01:00 01:30 02:00 02:30 03:00 03:30 04:00 04:30 05:00 05:30 06:00 0…" at bounding box center [728, 588] width 441 height 26
click option "10:30" at bounding box center [0, 0] width 0 height 0
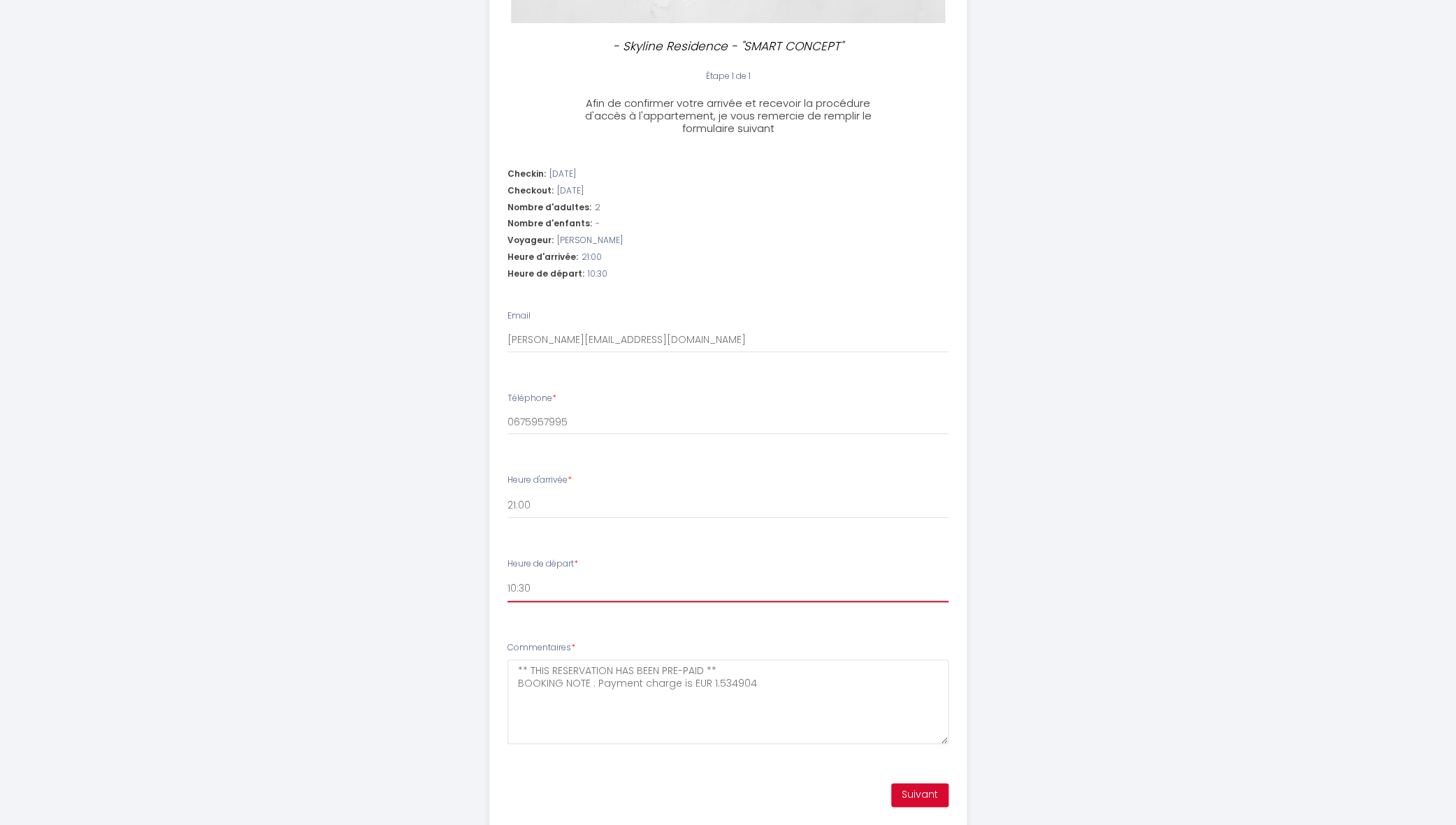
click at [714, 590] on select "00:00 00:30 01:00 01:30 02:00 02:30 03:00 03:30 04:00 04:30 05:00 05:30 06:00 0…" at bounding box center [728, 588] width 441 height 26
click at [924, 795] on button "Suivant" at bounding box center [920, 796] width 57 height 24
